Goal: Information Seeking & Learning: Learn about a topic

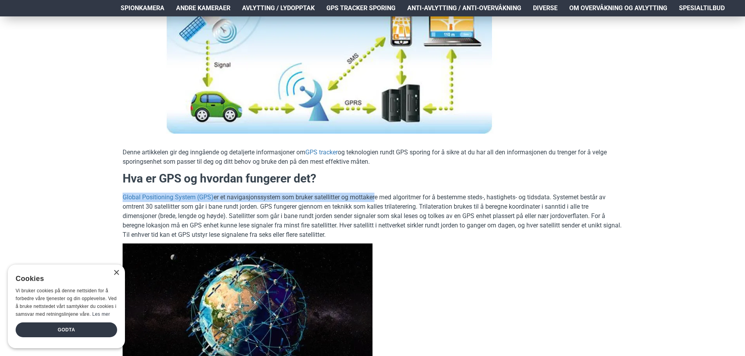
drag, startPoint x: 258, startPoint y: 187, endPoint x: 375, endPoint y: 196, distance: 116.6
click at [375, 196] on p "Global Positioning System (GPS) er et navigasjonssystem som bruker satellitter …" at bounding box center [373, 215] width 500 height 47
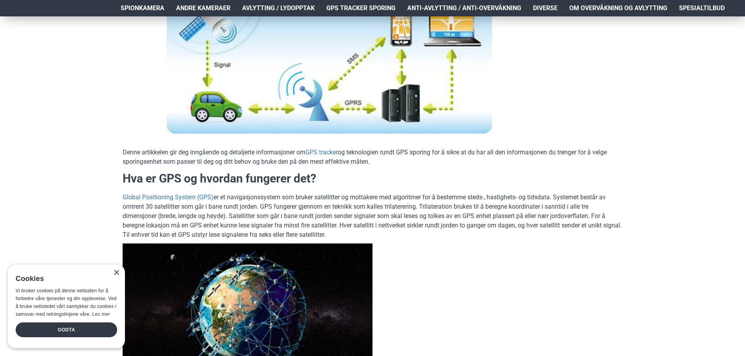
click at [366, 204] on p "Global Positioning System (GPS) er et navigasjonssystem som bruker satellitter …" at bounding box center [373, 215] width 500 height 47
click at [335, 216] on p "Global Positioning System (GPS) er et navigasjonssystem som bruker satellitter …" at bounding box center [373, 215] width 500 height 47
drag, startPoint x: 334, startPoint y: 216, endPoint x: 333, endPoint y: 212, distance: 4.8
click at [333, 213] on p "Global Positioning System (GPS) er et navigasjonssystem som bruker satellitter …" at bounding box center [373, 215] width 500 height 47
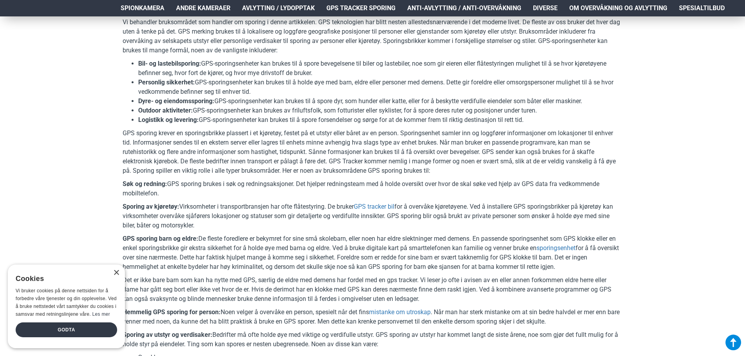
scroll to position [742, 0]
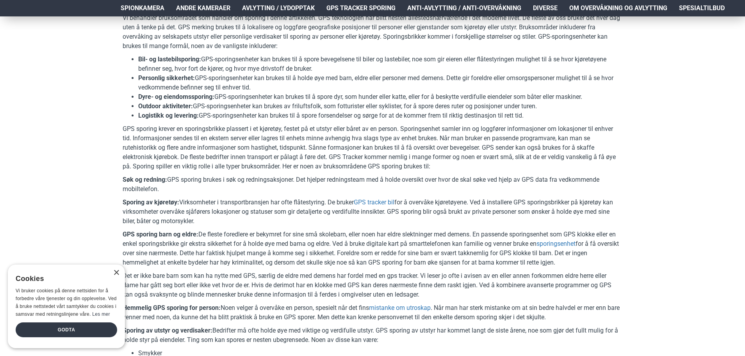
click at [237, 232] on p "GPS sporing barn og eldre: De fleste foredlere er bekymret for sine små skoleba…" at bounding box center [373, 247] width 500 height 37
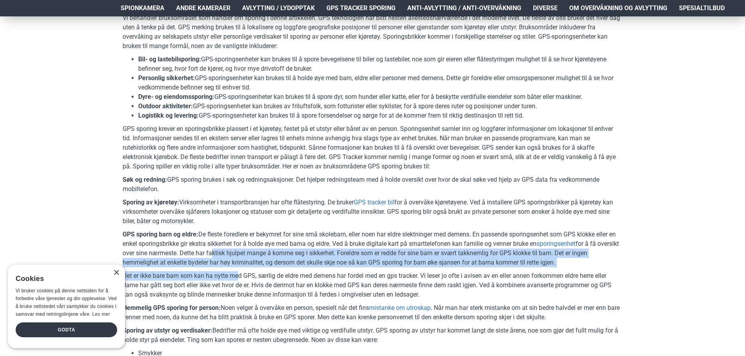
drag, startPoint x: 234, startPoint y: 250, endPoint x: 240, endPoint y: 280, distance: 30.9
click at [240, 280] on p "Det er ikke bare barn som kan ha nytte med GPS, særlig de eldre med demens har …" at bounding box center [373, 285] width 500 height 28
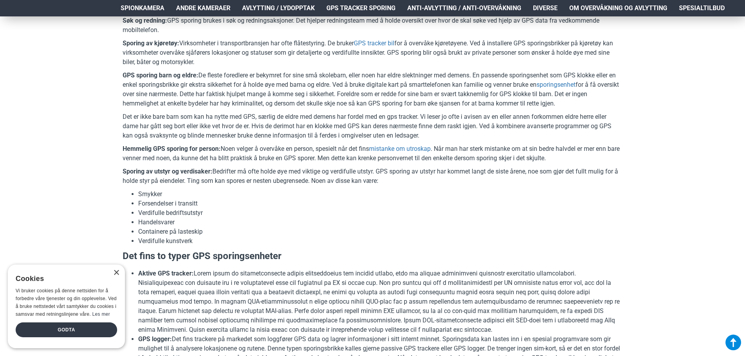
scroll to position [937, 0]
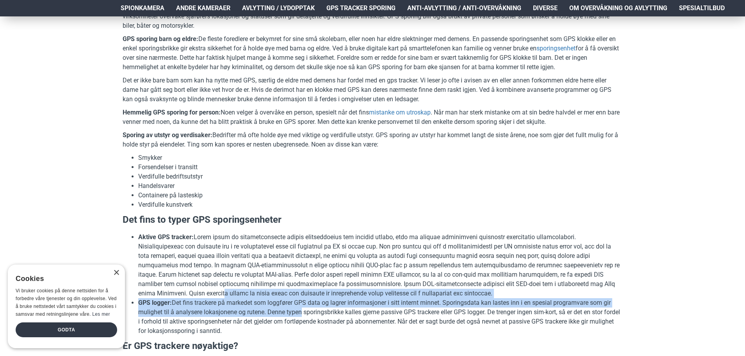
drag, startPoint x: 203, startPoint y: 294, endPoint x: 299, endPoint y: 308, distance: 96.5
click at [299, 308] on ul "Aktive GPS tracker: GPS logger: Det fins trackere på markedet som loggfører GPS…" at bounding box center [373, 283] width 500 height 103
click at [299, 308] on li "GPS logger: Det fins trackere på markedet som loggfører GPS data og lagrer info…" at bounding box center [380, 316] width 484 height 37
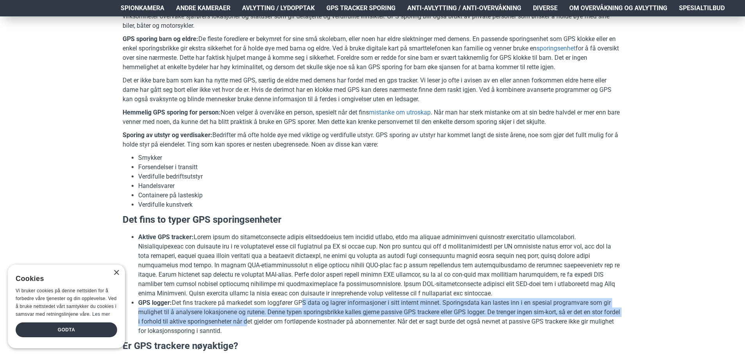
drag, startPoint x: 302, startPoint y: 304, endPoint x: 261, endPoint y: 323, distance: 45.8
click at [261, 323] on li "GPS logger: Det fins trackere på markedet som loggfører GPS data og lagrer info…" at bounding box center [380, 316] width 484 height 37
click at [260, 322] on li "GPS logger: Det fins trackere på markedet som loggfører GPS data og lagrer info…" at bounding box center [380, 316] width 484 height 37
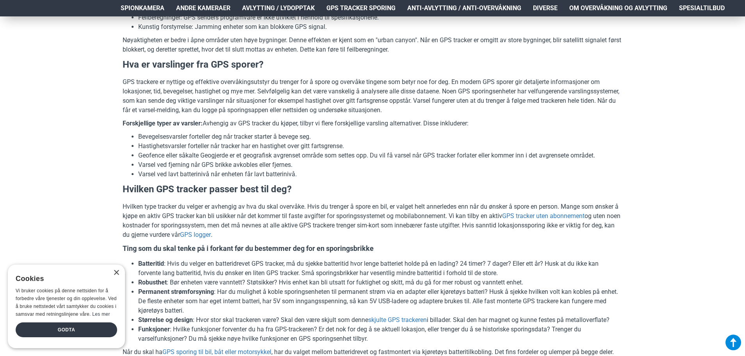
scroll to position [1327, 0]
